Goal: Information Seeking & Learning: Learn about a topic

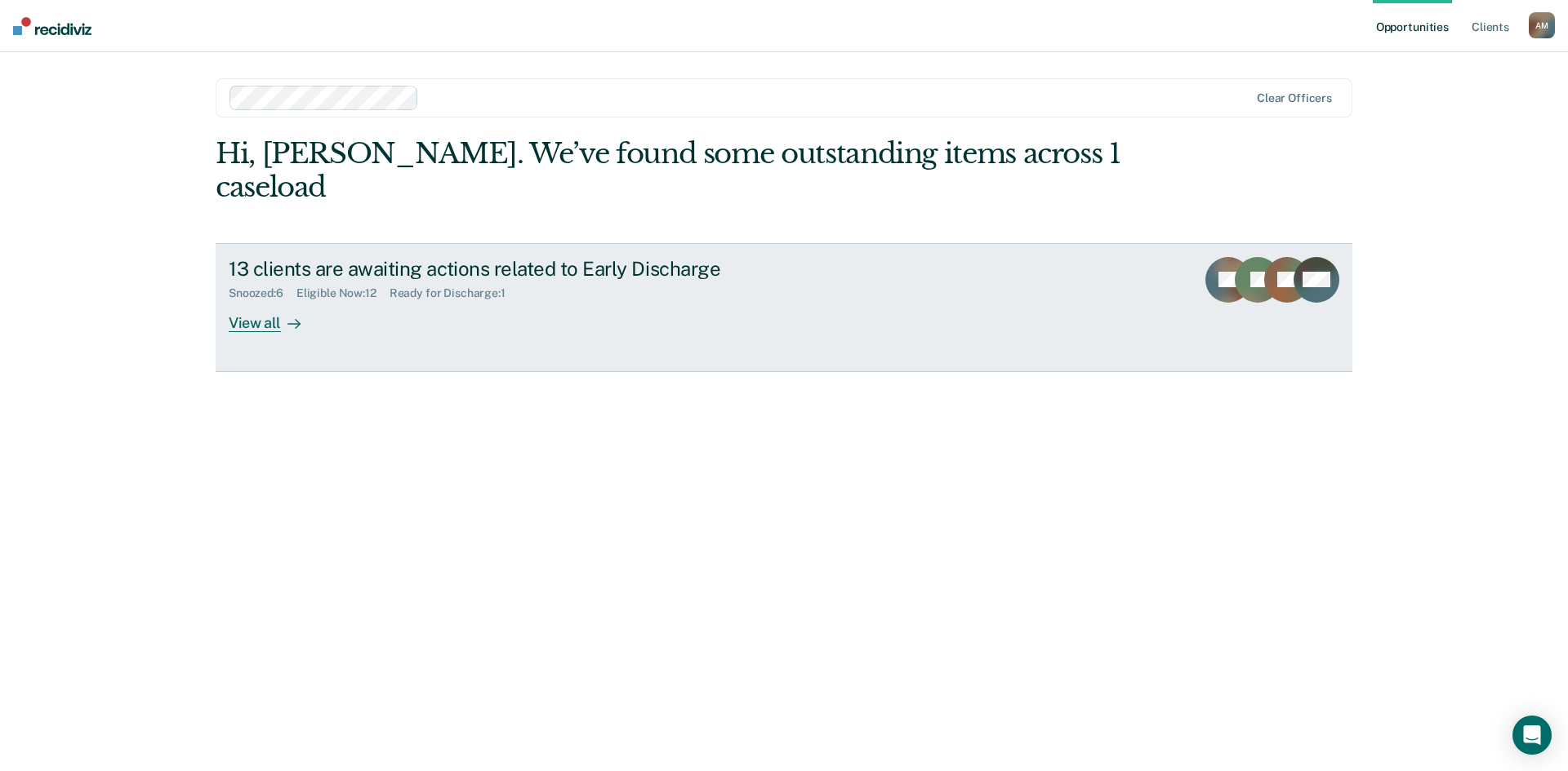
click at [271, 301] on div "View all" at bounding box center [274, 317] width 92 height 32
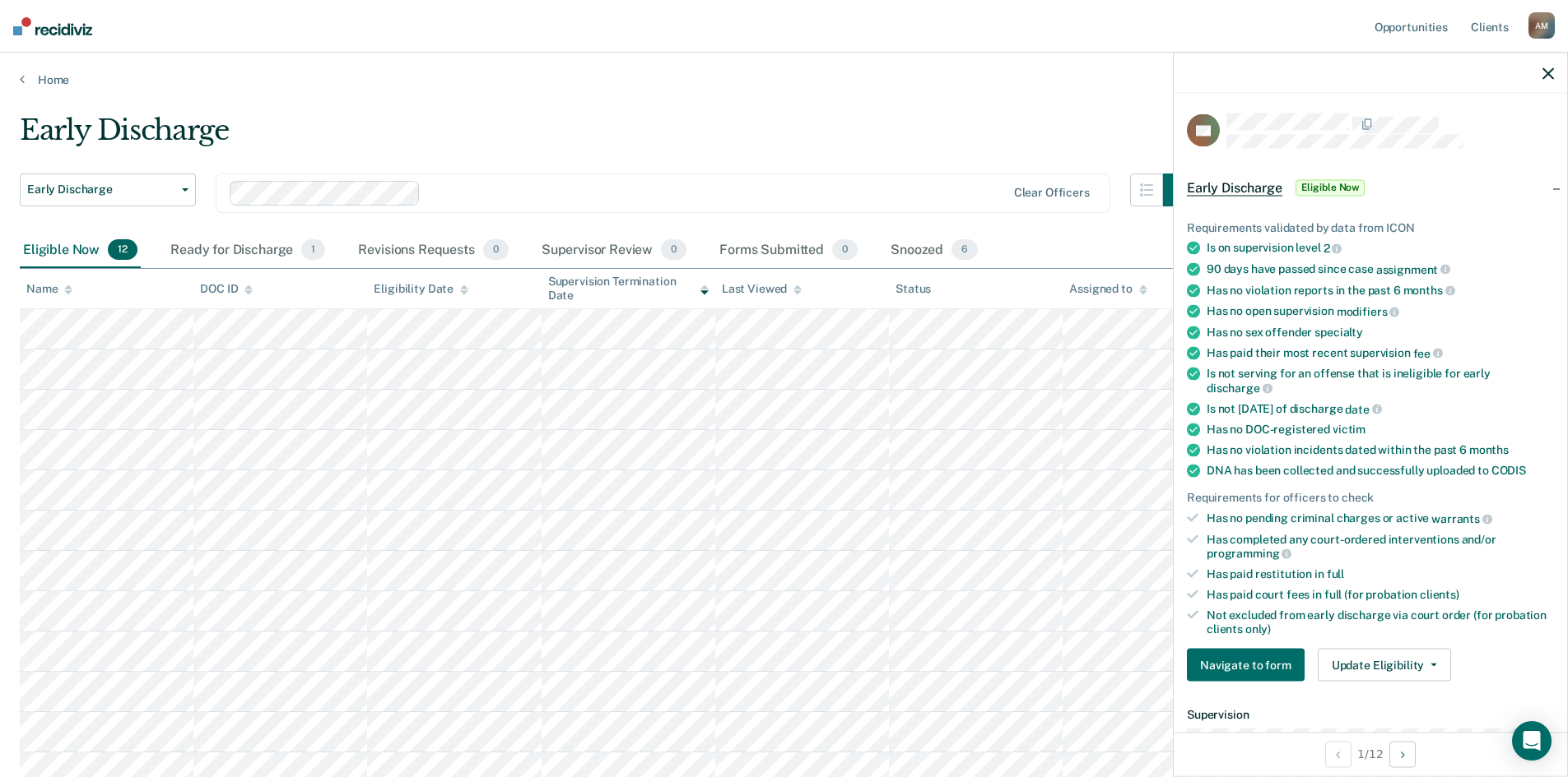
click at [885, 119] on div "Early Discharge" at bounding box center [608, 136] width 1176 height 47
